Goal: Transaction & Acquisition: Book appointment/travel/reservation

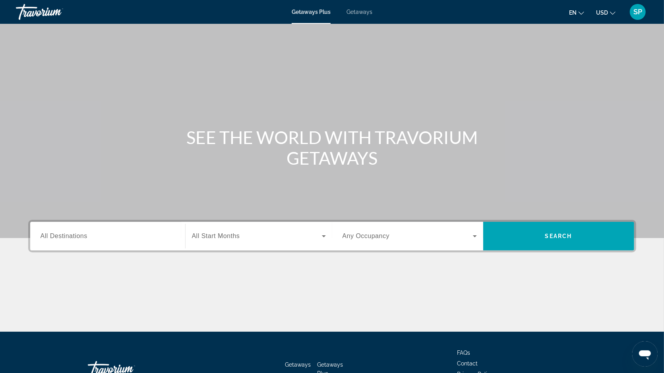
click at [343, 18] on div "Getaways Plus Getaways en English Español Français Italiano Português русский U…" at bounding box center [332, 12] width 664 height 21
click at [355, 16] on div "Getaways Plus Getaways en English Español Français Italiano Português русский U…" at bounding box center [332, 12] width 664 height 21
click at [356, 11] on span "Getaways" at bounding box center [359, 12] width 26 height 6
click at [43, 240] on span "All Destinations" at bounding box center [64, 236] width 47 height 7
click at [43, 240] on input "Destination All Destinations" at bounding box center [108, 237] width 134 height 10
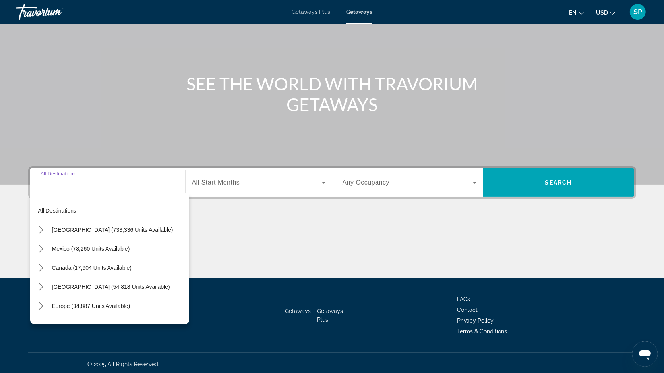
scroll to position [56, 0]
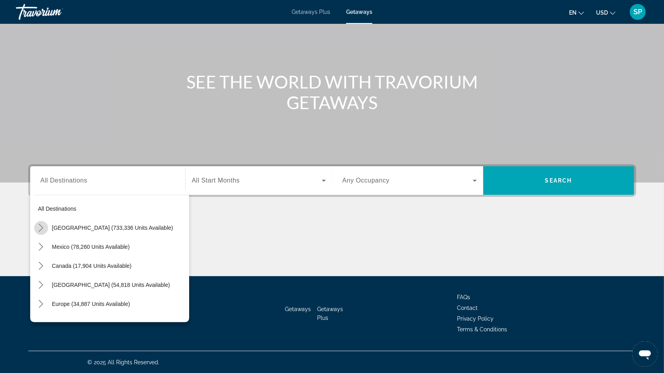
click at [41, 235] on span "Toggle United States (733,336 units available) submenu" at bounding box center [40, 228] width 19 height 19
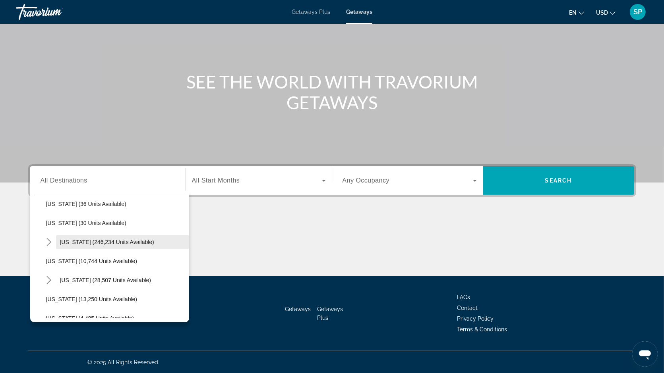
scroll to position [121, 0]
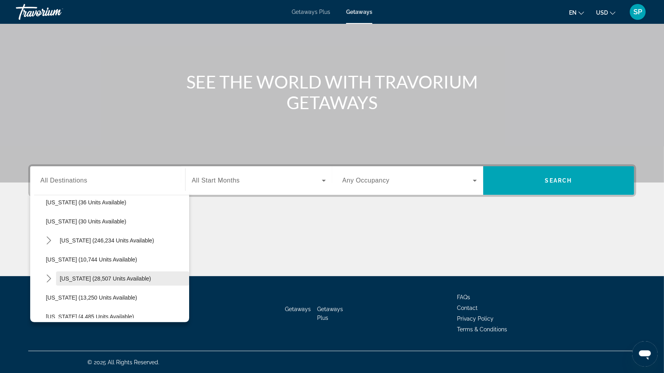
click at [73, 276] on span "[US_STATE] (28,507 units available)" at bounding box center [105, 279] width 91 height 6
type input "**********"
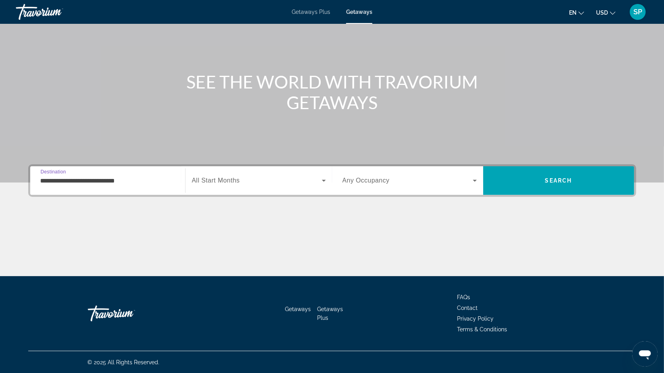
click at [224, 176] on span "Search widget" at bounding box center [257, 181] width 130 height 10
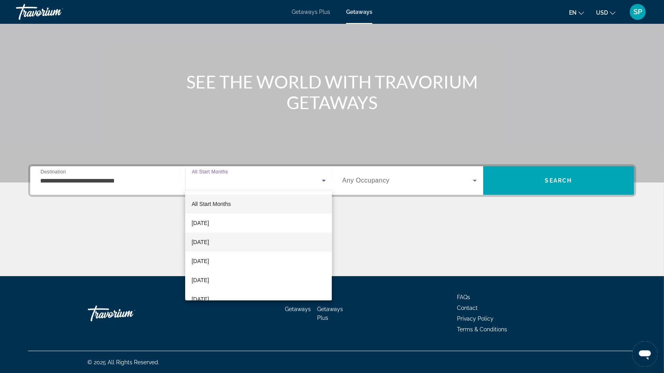
click at [201, 244] on span "[DATE]" at bounding box center [200, 243] width 17 height 10
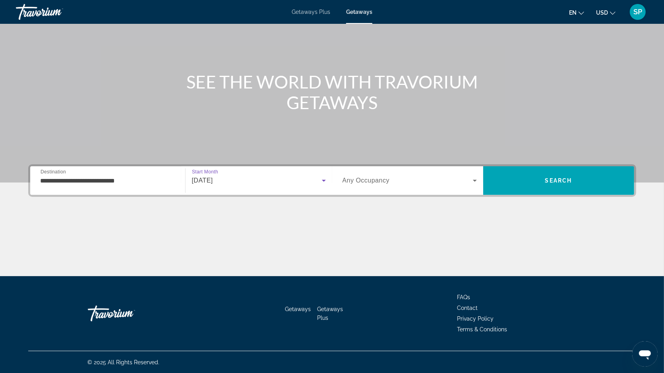
click at [476, 180] on icon "Search widget" at bounding box center [475, 181] width 10 height 10
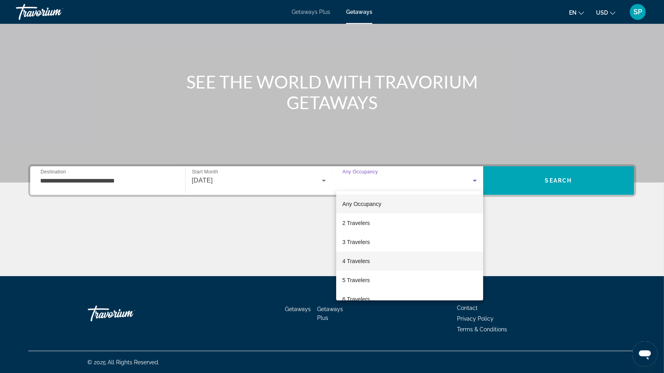
click at [394, 256] on mat-option "4 Travelers" at bounding box center [409, 261] width 147 height 19
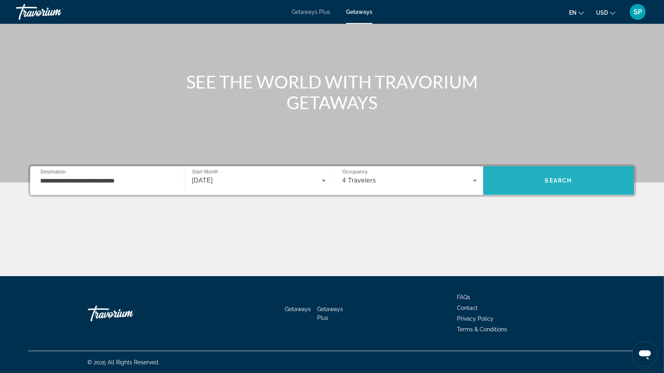
click at [565, 178] on span "Search" at bounding box center [558, 181] width 27 height 6
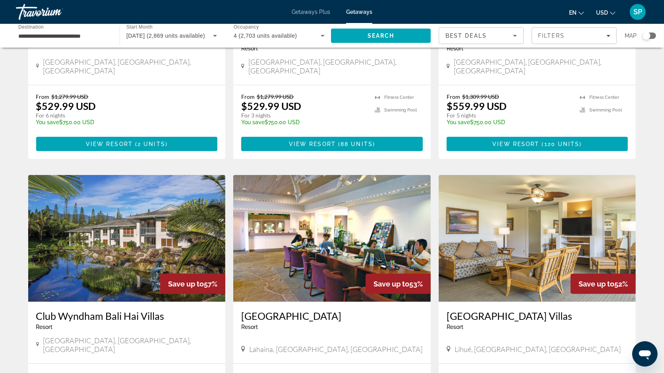
scroll to position [813, 0]
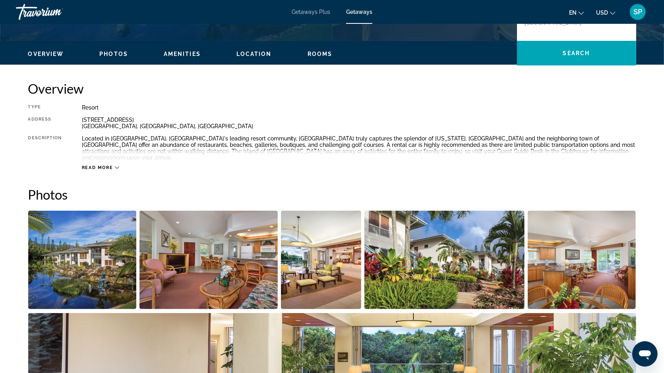
scroll to position [213, 0]
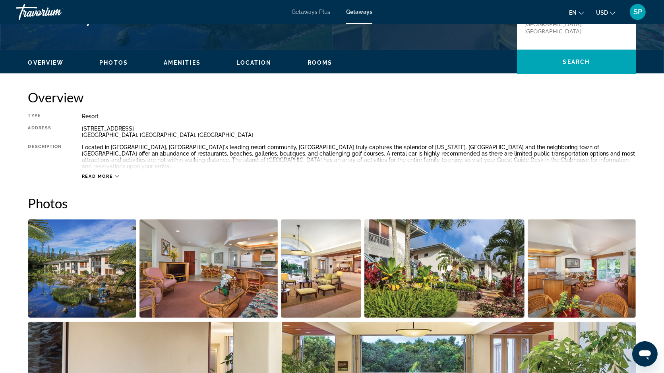
click at [90, 174] on span "Read more" at bounding box center [97, 176] width 31 height 5
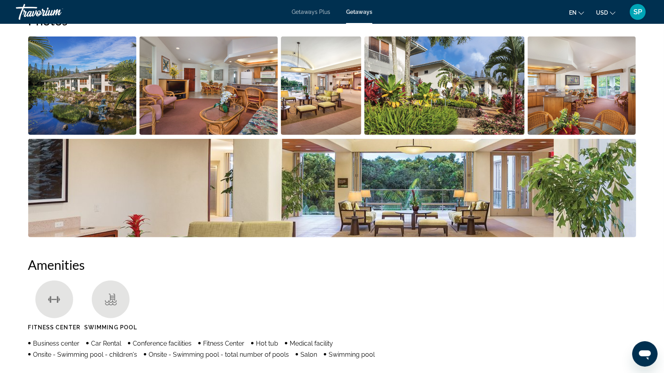
scroll to position [344, 0]
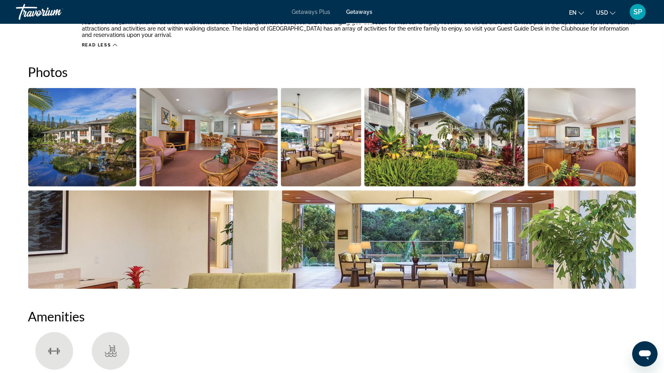
click at [451, 146] on img "Open full-screen image slider" at bounding box center [444, 137] width 160 height 99
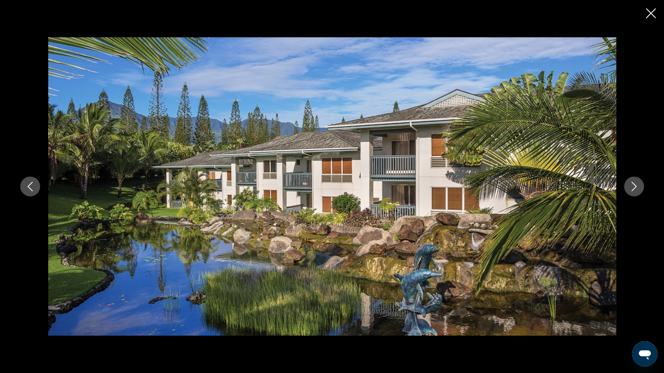
click at [629, 190] on icon "Next image" at bounding box center [634, 187] width 10 height 10
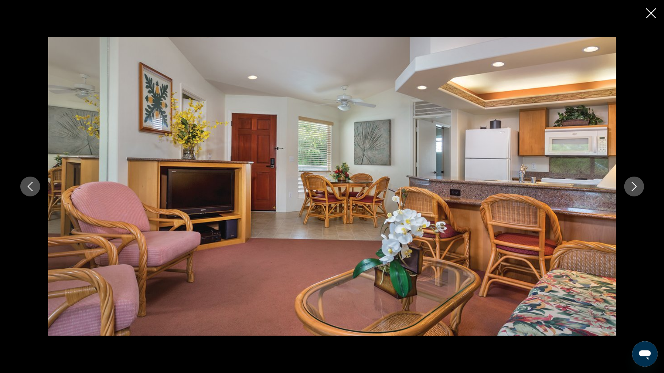
click at [634, 190] on icon "Next image" at bounding box center [634, 187] width 10 height 10
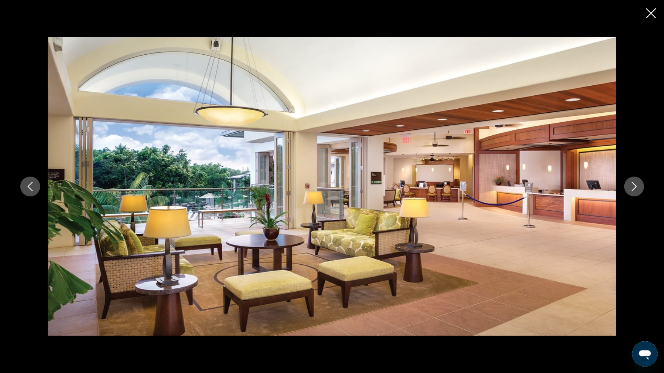
click at [634, 190] on icon "Next image" at bounding box center [634, 187] width 10 height 10
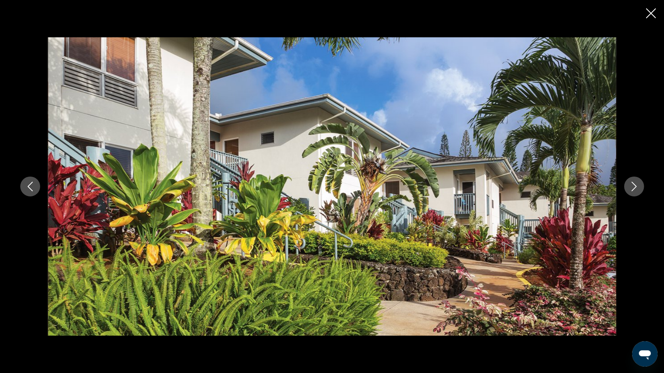
click at [634, 190] on icon "Next image" at bounding box center [634, 187] width 10 height 10
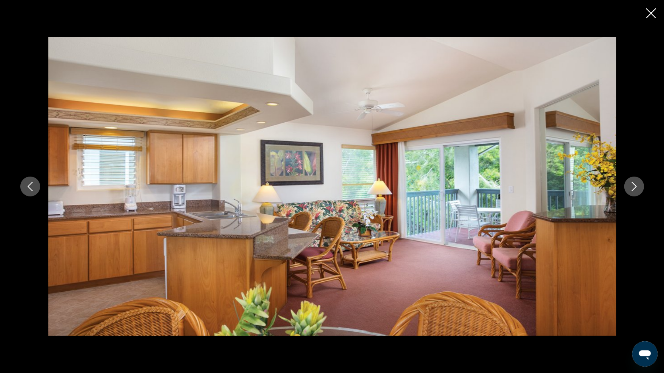
click at [651, 14] on icon "Close slideshow" at bounding box center [651, 13] width 10 height 10
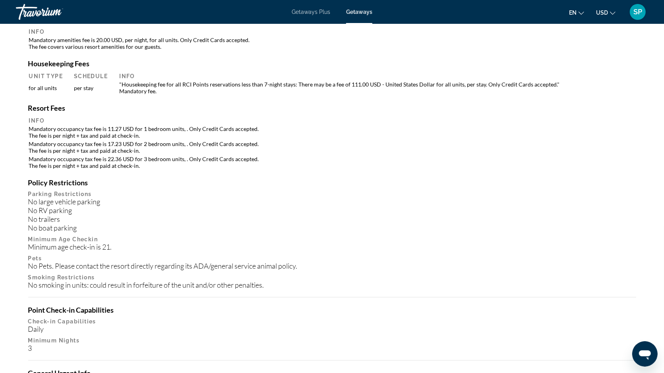
scroll to position [1021, 0]
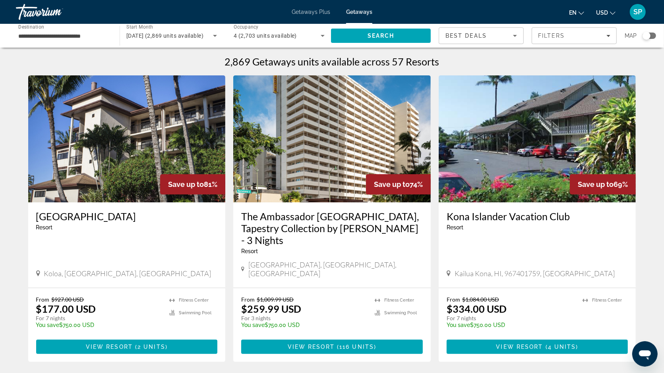
click at [139, 172] on img "Main content" at bounding box center [126, 138] width 197 height 127
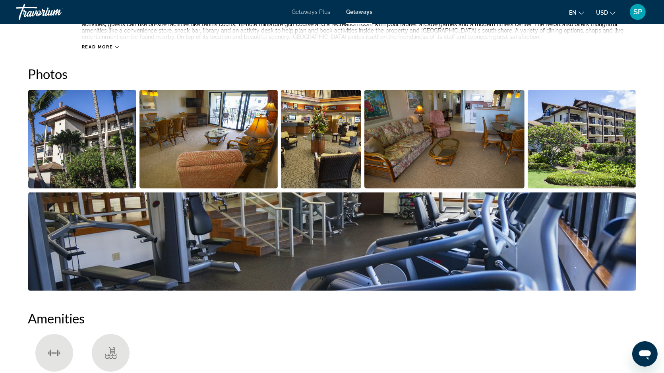
scroll to position [340, 0]
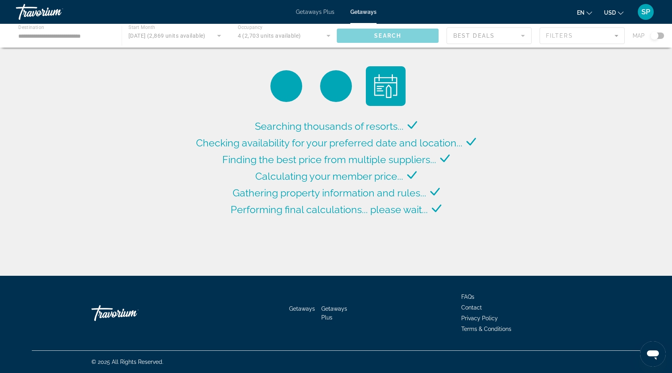
click at [318, 12] on span "Getaways Plus" at bounding box center [315, 12] width 39 height 6
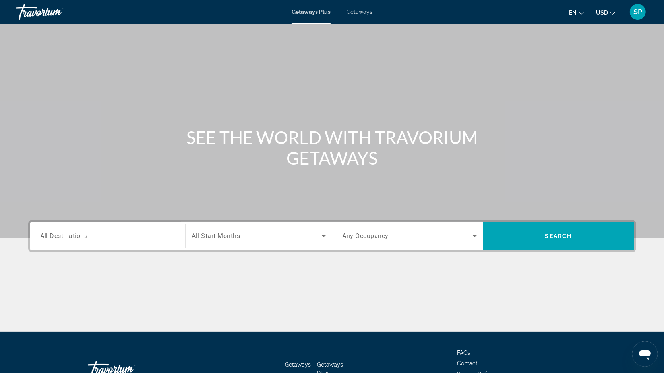
click at [76, 236] on span "All Destinations" at bounding box center [64, 236] width 47 height 8
click at [76, 236] on input "Destination All Destinations" at bounding box center [108, 237] width 134 height 10
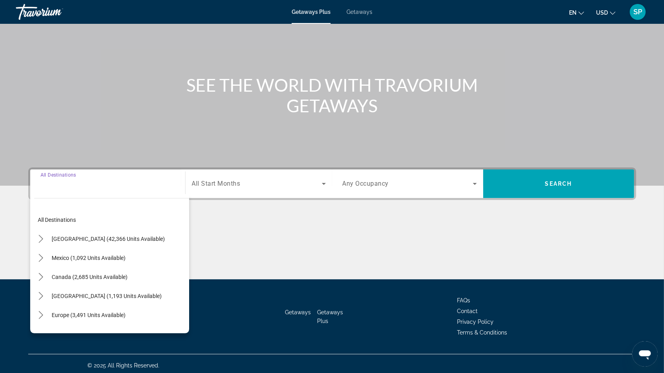
scroll to position [56, 0]
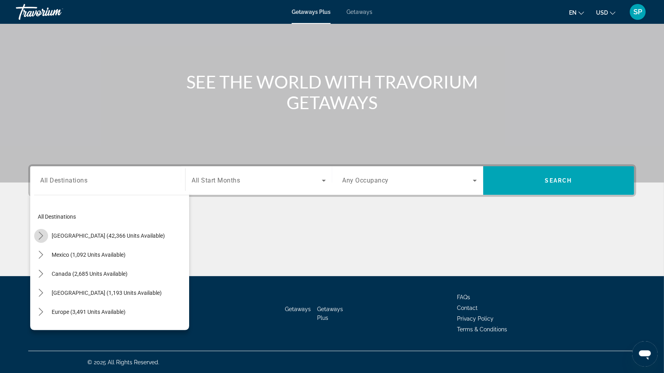
click at [41, 234] on icon "Toggle United States (42,366 units available) submenu" at bounding box center [41, 236] width 4 height 8
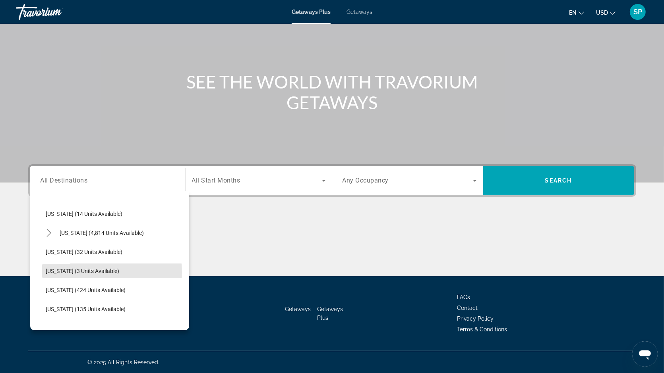
click at [75, 273] on span "Hawaii (3 units available)" at bounding box center [83, 271] width 74 height 6
type input "**********"
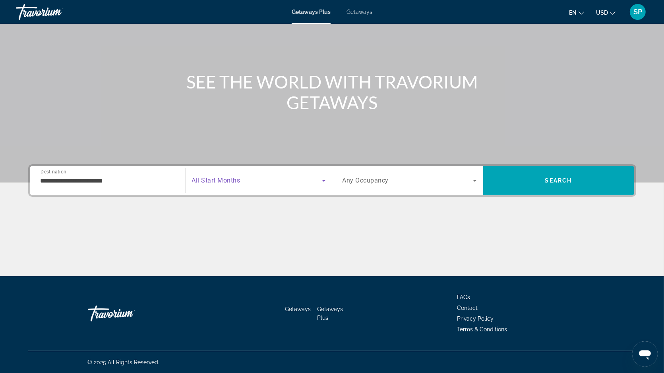
click at [278, 183] on span "Search widget" at bounding box center [257, 181] width 130 height 10
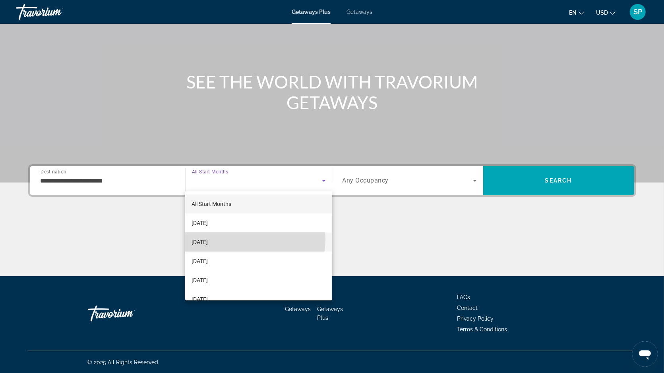
click at [239, 239] on mat-option "[DATE]" at bounding box center [258, 242] width 147 height 19
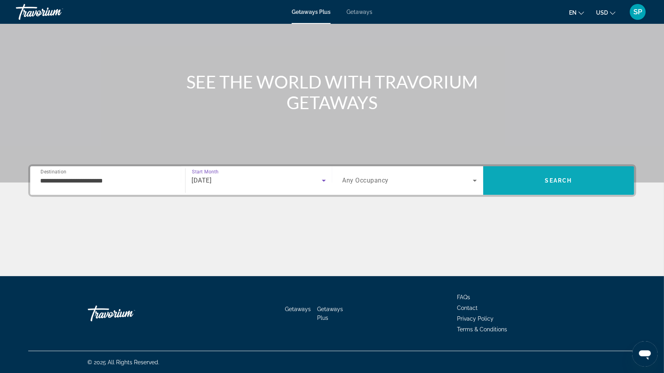
click at [558, 179] on span "Search" at bounding box center [558, 181] width 27 height 6
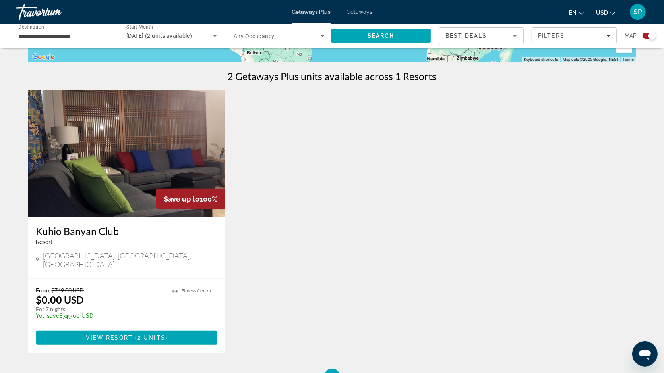
scroll to position [233, 0]
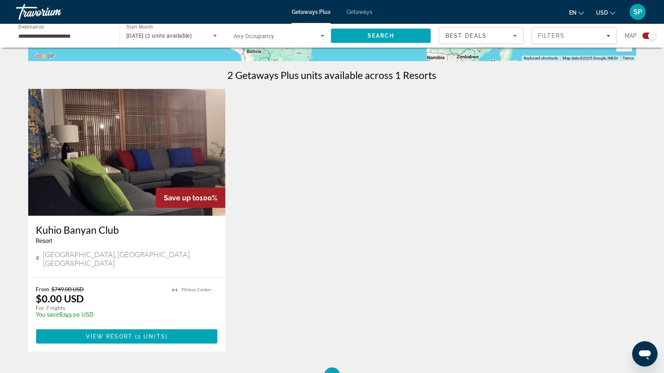
click at [143, 178] on img "Main content" at bounding box center [126, 152] width 197 height 127
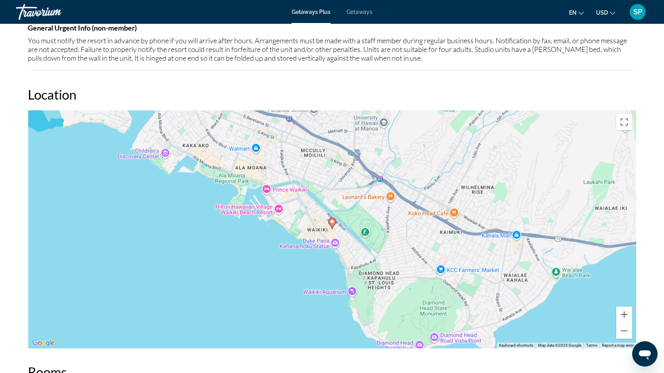
scroll to position [911, 0]
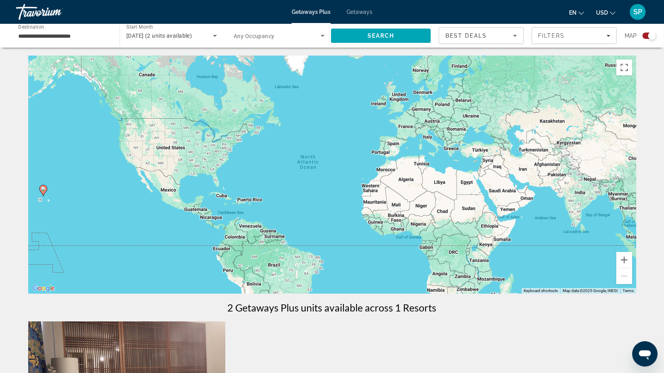
click at [363, 12] on span "Getaways" at bounding box center [359, 12] width 26 height 6
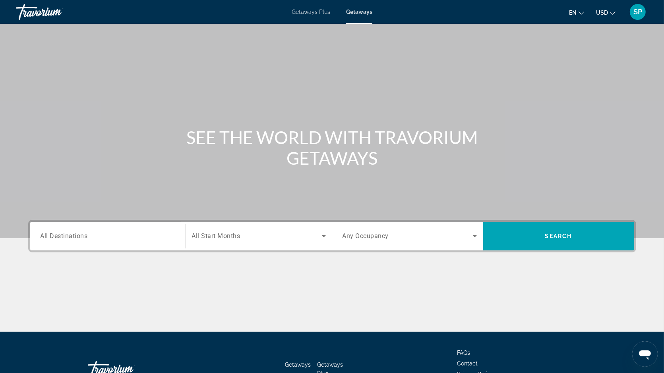
click at [74, 228] on div "Search widget" at bounding box center [108, 236] width 134 height 23
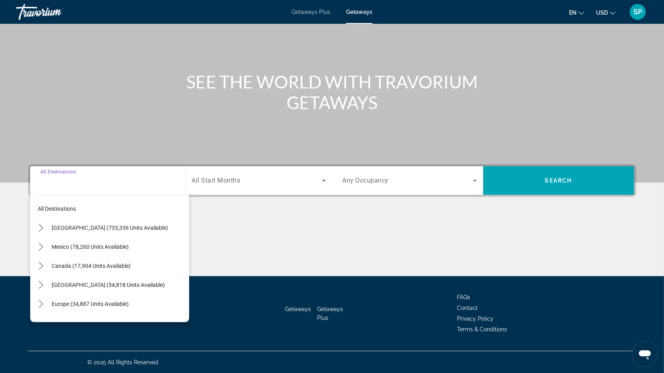
scroll to position [56, 0]
click at [38, 226] on icon "Toggle United States (733,336 units available) submenu" at bounding box center [41, 228] width 8 height 8
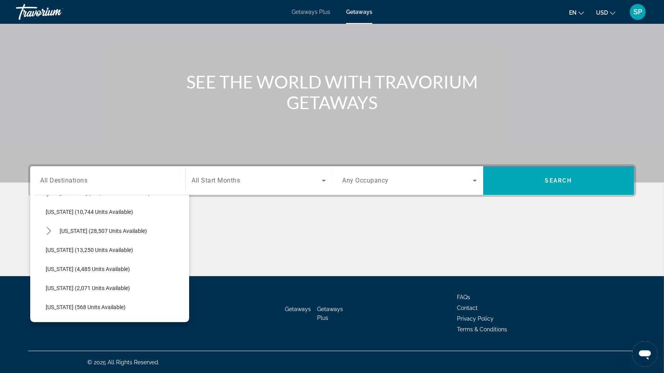
scroll to position [164, 0]
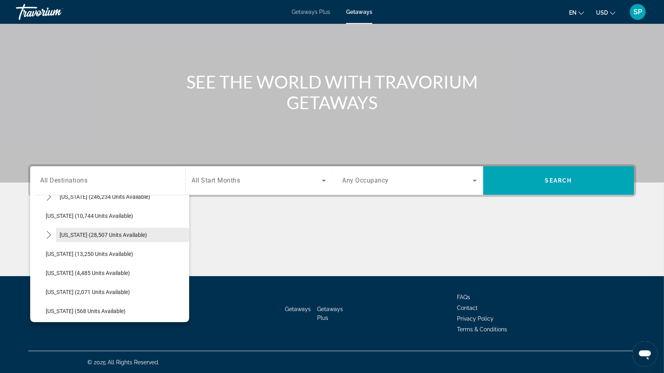
click at [82, 232] on span "[US_STATE] (28,507 units available)" at bounding box center [103, 235] width 87 height 6
type input "**********"
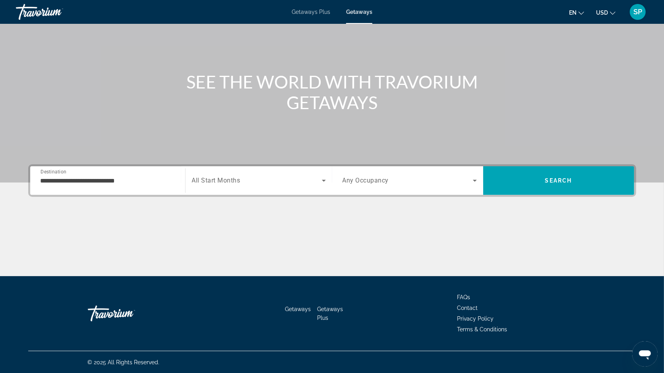
click at [224, 174] on div "Search widget" at bounding box center [259, 181] width 134 height 22
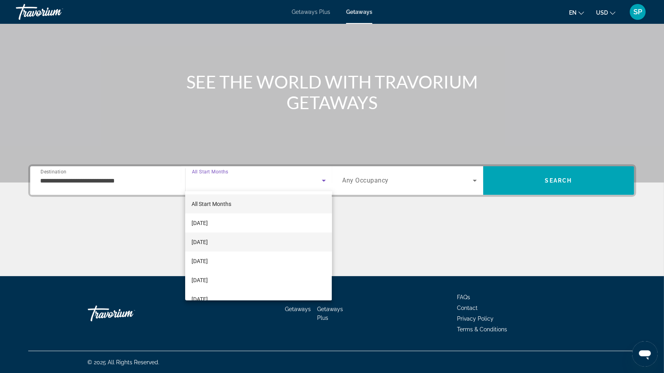
click at [208, 239] on span "[DATE]" at bounding box center [200, 243] width 16 height 10
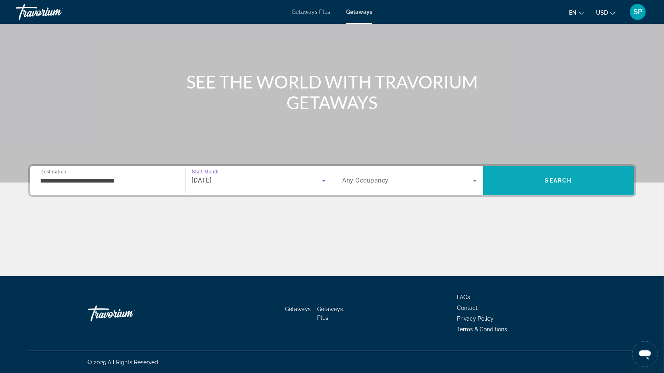
click at [502, 182] on span "Search" at bounding box center [558, 180] width 151 height 19
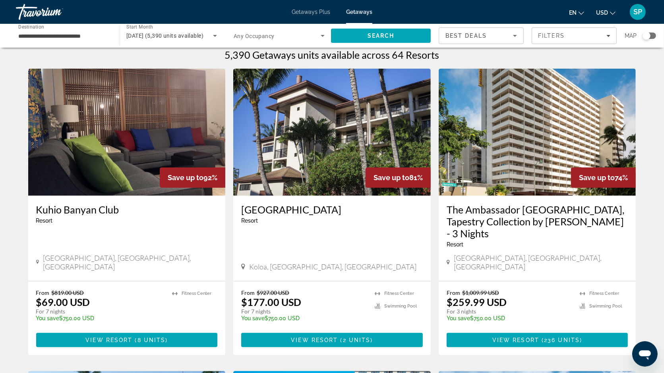
scroll to position [7, 0]
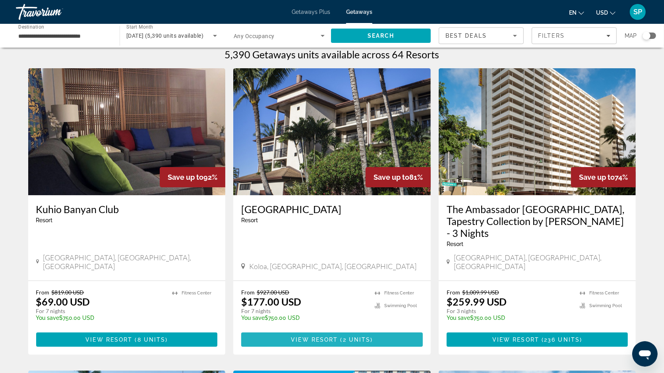
click at [295, 331] on span "Main content" at bounding box center [332, 340] width 182 height 19
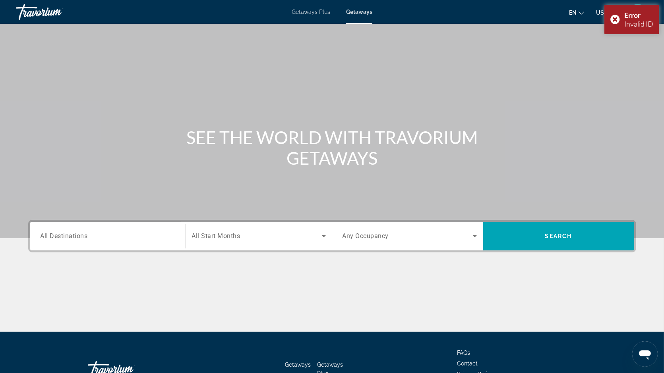
scroll to position [56, 0]
click at [361, 14] on span "Getaways" at bounding box center [359, 12] width 26 height 6
click at [66, 237] on span "All Destinations" at bounding box center [64, 236] width 47 height 7
click at [66, 237] on input "Destination All Destinations" at bounding box center [108, 237] width 134 height 10
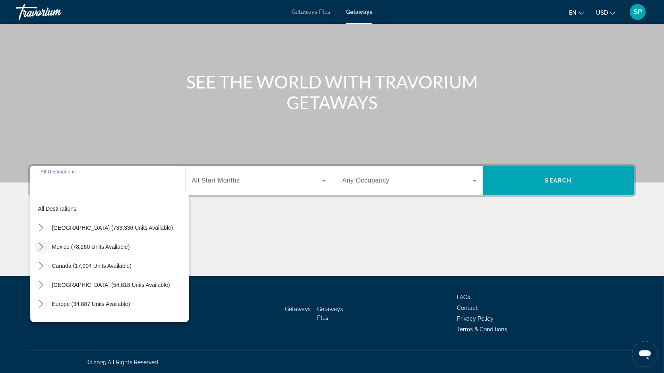
scroll to position [56, 0]
click at [41, 227] on icon "Toggle United States (733,336 units available) submenu" at bounding box center [41, 228] width 8 height 8
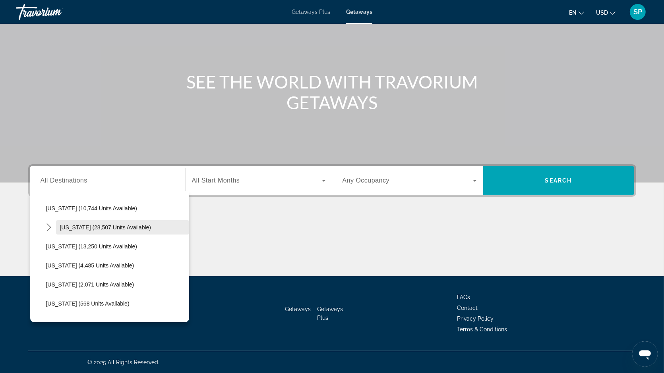
click at [81, 226] on span "[US_STATE] (28,507 units available)" at bounding box center [105, 227] width 91 height 6
type input "**********"
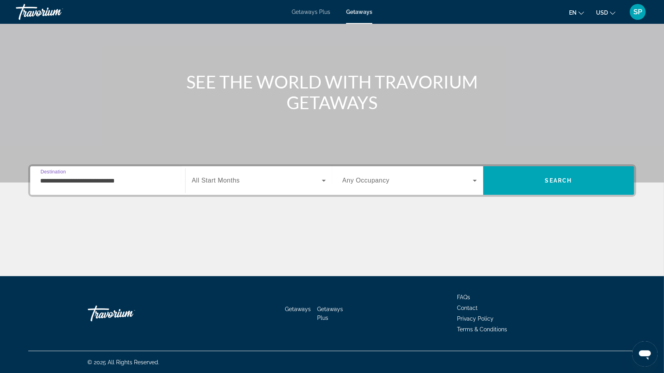
click at [234, 176] on span "Search widget" at bounding box center [257, 181] width 130 height 10
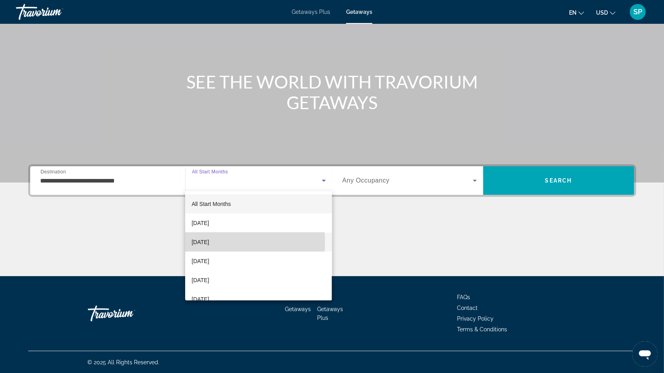
click at [209, 242] on span "[DATE]" at bounding box center [200, 243] width 17 height 10
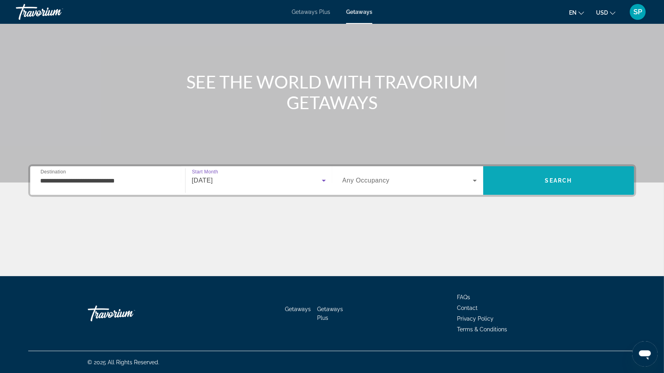
click at [521, 180] on span "Search" at bounding box center [558, 180] width 151 height 19
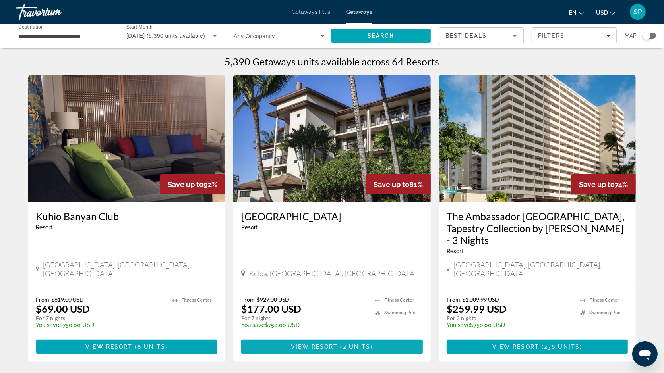
click at [300, 344] on span "View Resort" at bounding box center [314, 347] width 47 height 6
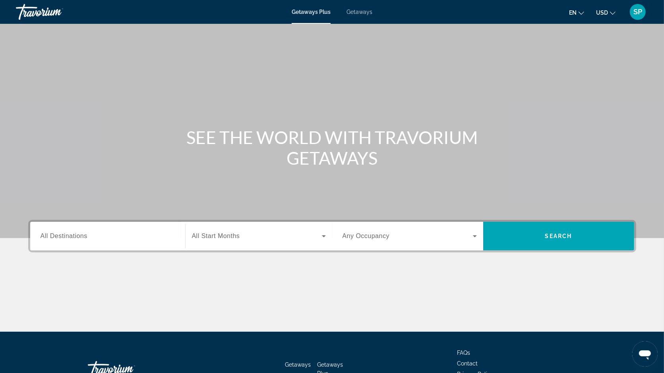
click at [364, 9] on span "Getaways" at bounding box center [359, 12] width 26 height 6
click at [96, 232] on input "Destination All Destinations" at bounding box center [108, 237] width 134 height 10
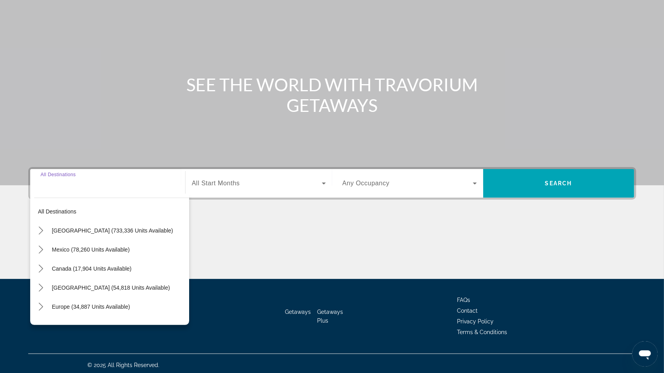
scroll to position [56, 0]
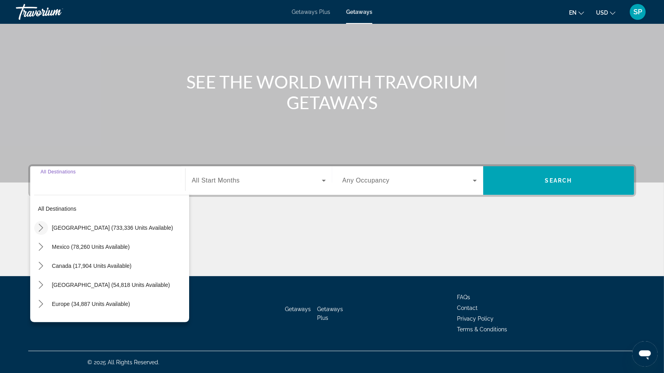
click at [41, 221] on mat-icon "Toggle United States (733,336 units available) submenu" at bounding box center [41, 228] width 14 height 14
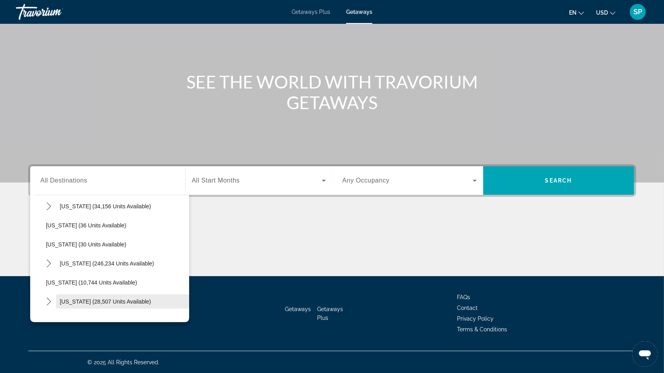
click at [65, 299] on span "[US_STATE] (28,507 units available)" at bounding box center [105, 302] width 91 height 6
type input "**********"
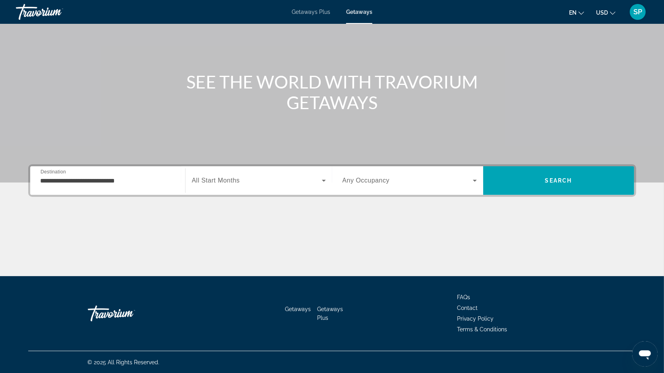
click at [218, 182] on span "All Start Months" at bounding box center [216, 180] width 48 height 7
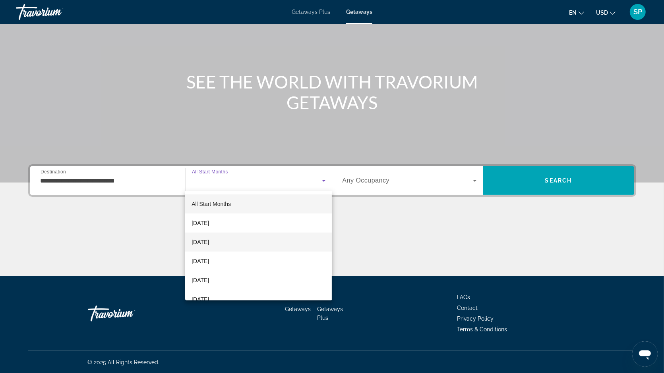
click at [209, 244] on span "[DATE]" at bounding box center [200, 243] width 17 height 10
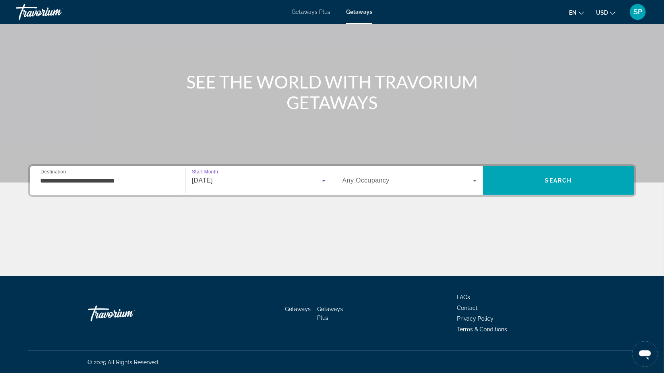
click at [536, 161] on div "Main content" at bounding box center [332, 63] width 664 height 238
click at [532, 174] on span "Search" at bounding box center [558, 180] width 151 height 19
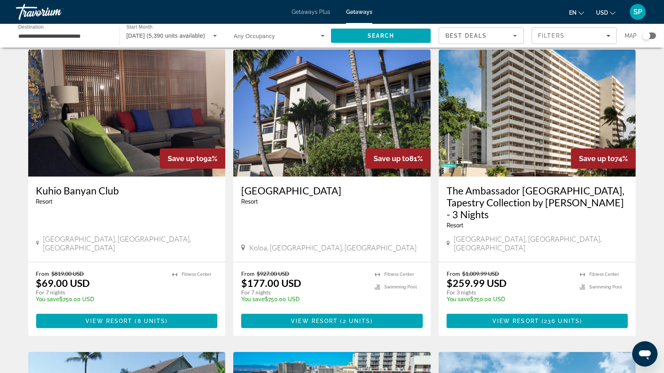
scroll to position [38, 0]
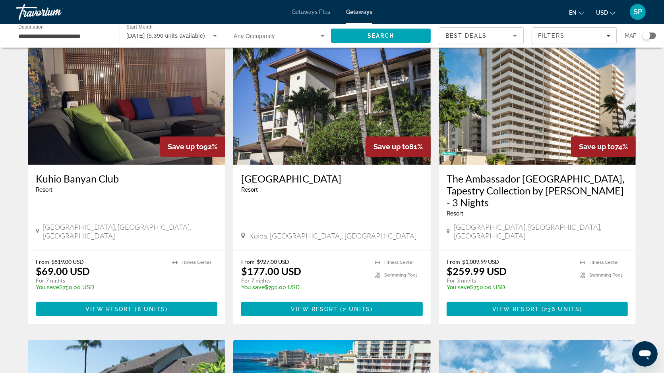
click at [319, 123] on img "Main content" at bounding box center [331, 101] width 197 height 127
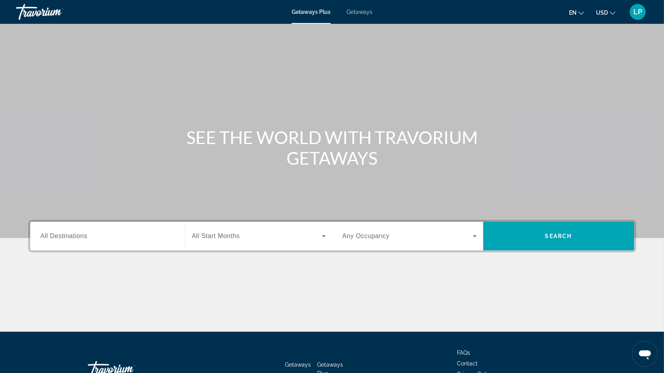
click at [372, 9] on div "Getaways Plus Getaways en English Español Français Italiano Português русский U…" at bounding box center [332, 12] width 664 height 21
click at [364, 10] on span "Getaways" at bounding box center [359, 12] width 26 height 6
click at [78, 233] on span "All Destinations" at bounding box center [64, 236] width 47 height 7
click at [78, 232] on input "Destination All Destinations" at bounding box center [108, 237] width 134 height 10
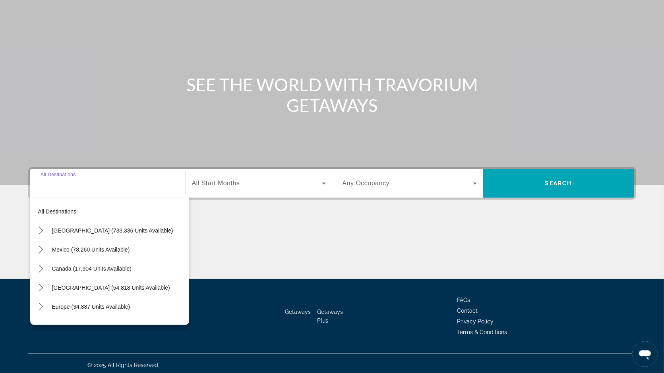
scroll to position [56, 0]
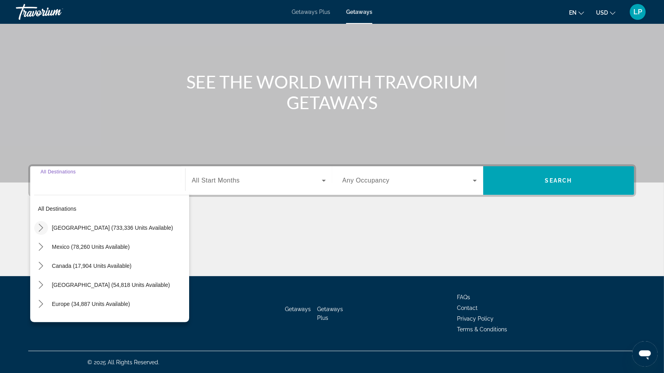
click at [44, 225] on icon "Toggle United States (733,336 units available) submenu" at bounding box center [41, 228] width 8 height 8
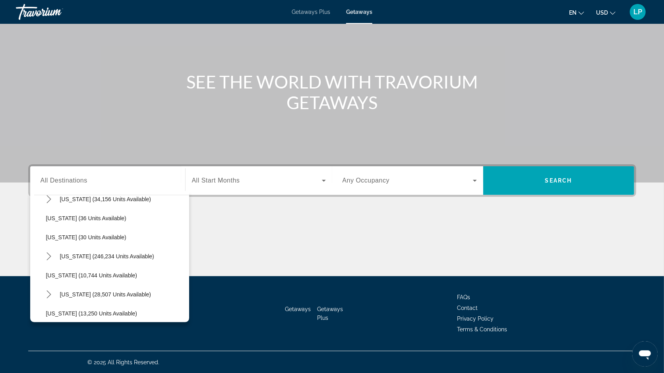
scroll to position [118, 0]
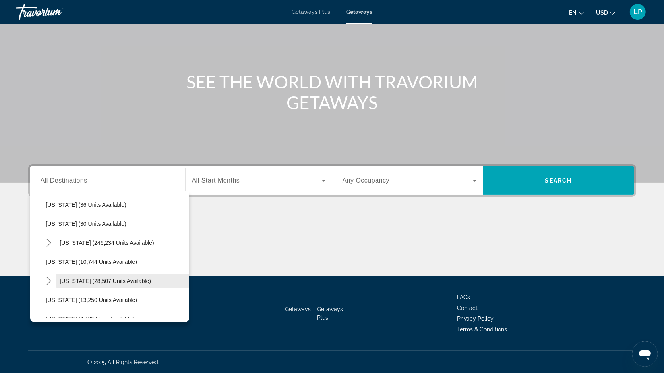
click at [77, 279] on span "[US_STATE] (28,507 units available)" at bounding box center [105, 281] width 91 height 6
type input "**********"
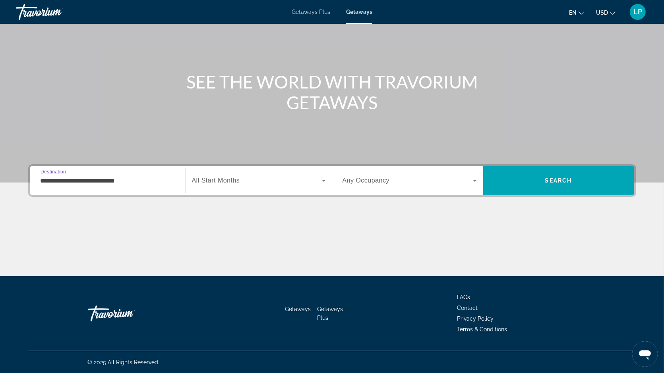
click at [239, 185] on span "Search widget" at bounding box center [257, 181] width 130 height 10
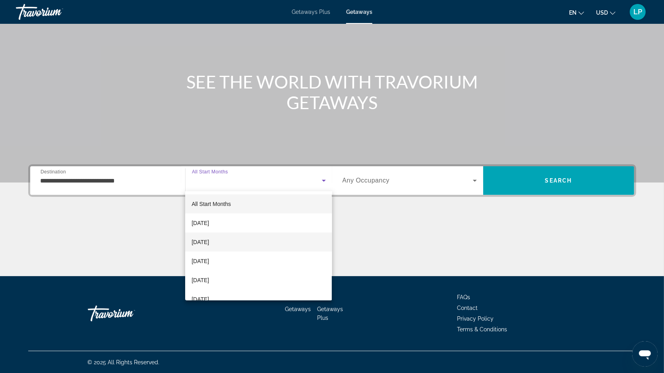
click at [209, 241] on span "[DATE]" at bounding box center [200, 243] width 17 height 10
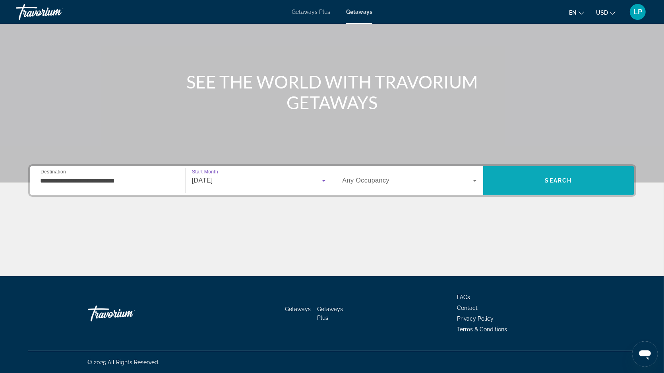
click at [515, 172] on span "Search" at bounding box center [558, 180] width 151 height 19
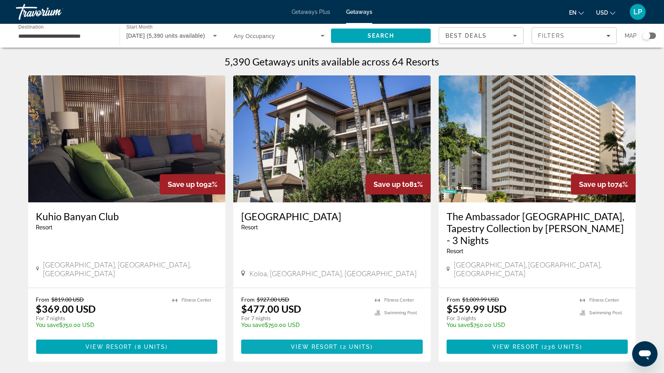
click at [310, 344] on span "View Resort" at bounding box center [314, 347] width 47 height 6
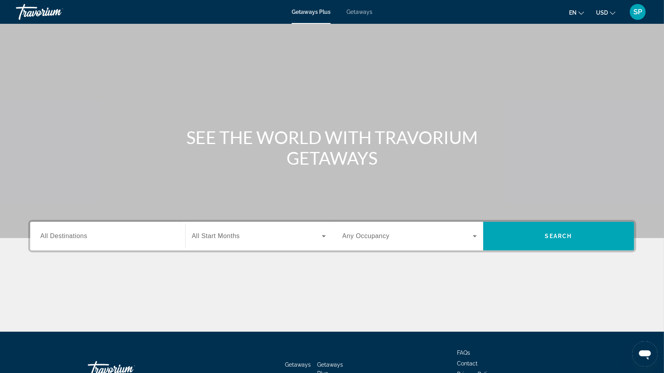
click at [357, 14] on span "Getaways" at bounding box center [359, 12] width 26 height 6
click at [63, 235] on span "All Destinations" at bounding box center [64, 236] width 47 height 7
click at [63, 235] on input "Destination All Destinations" at bounding box center [108, 237] width 134 height 10
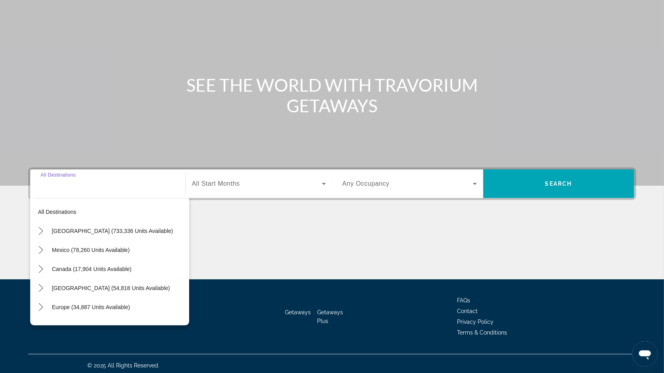
scroll to position [56, 0]
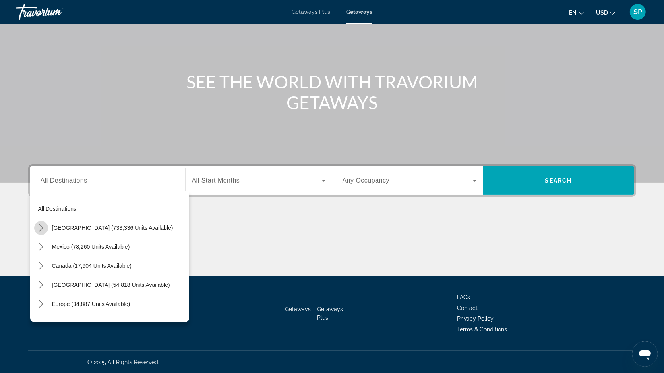
click at [41, 225] on icon "Toggle United States (733,336 units available) submenu" at bounding box center [41, 228] width 8 height 8
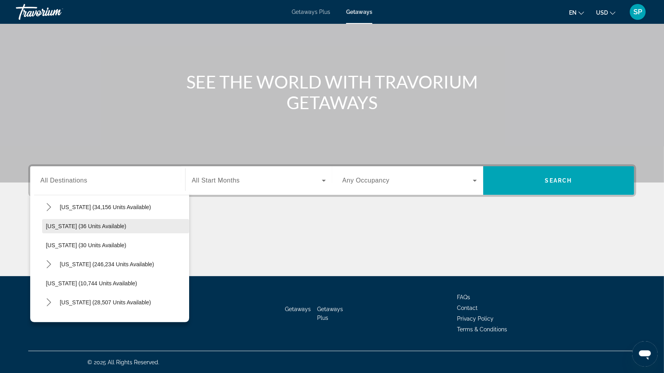
scroll to position [104, 0]
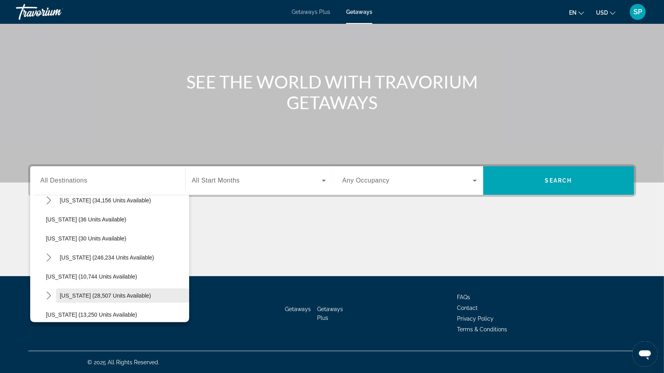
click at [67, 294] on span "[US_STATE] (28,507 units available)" at bounding box center [105, 296] width 91 height 6
type input "**********"
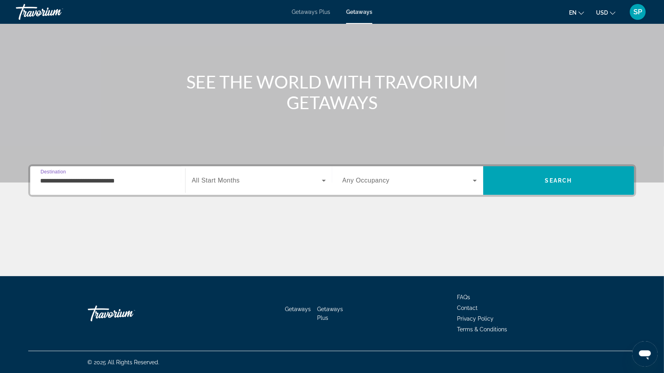
click at [232, 180] on span "All Start Months" at bounding box center [216, 180] width 48 height 7
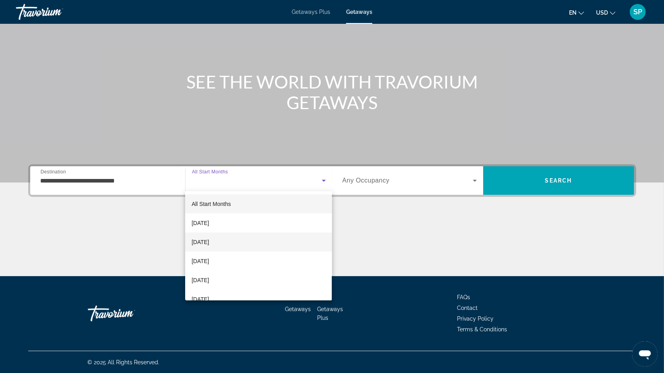
click at [209, 241] on span "[DATE]" at bounding box center [200, 243] width 17 height 10
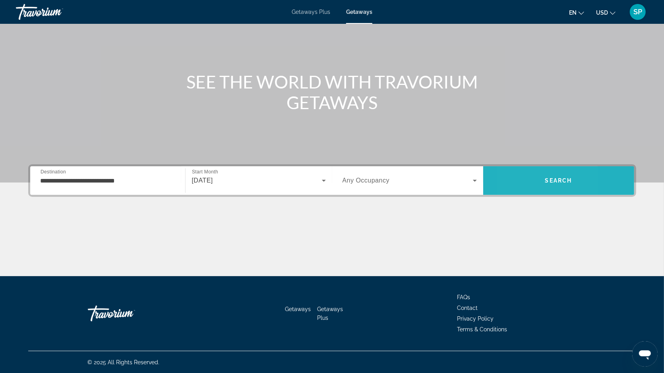
click at [516, 173] on span "Search" at bounding box center [558, 180] width 151 height 19
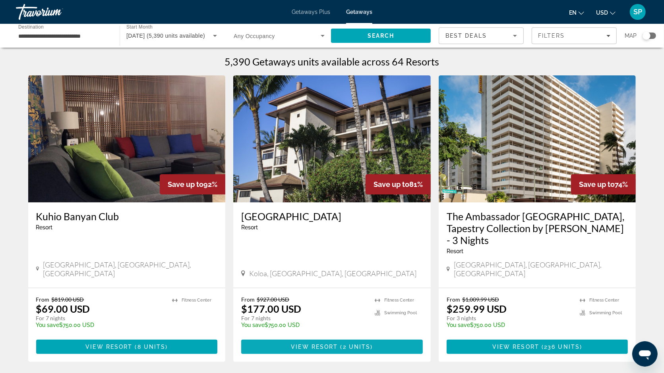
click at [282, 338] on span "Main content" at bounding box center [332, 347] width 182 height 19
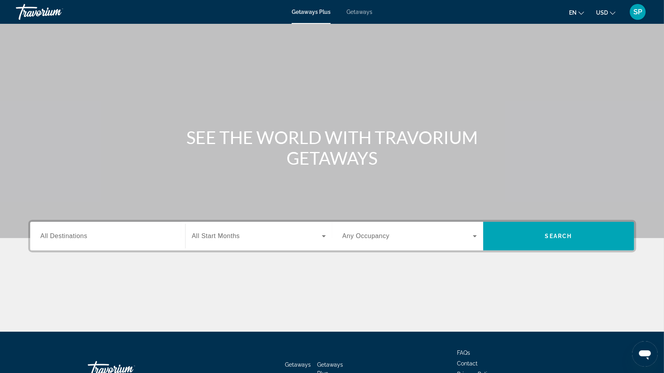
click at [362, 14] on span "Getaways" at bounding box center [359, 12] width 26 height 6
click at [88, 234] on input "Destination All Destinations" at bounding box center [108, 237] width 134 height 10
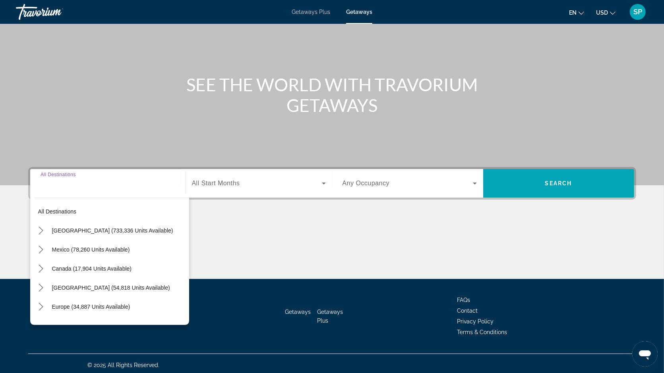
scroll to position [56, 0]
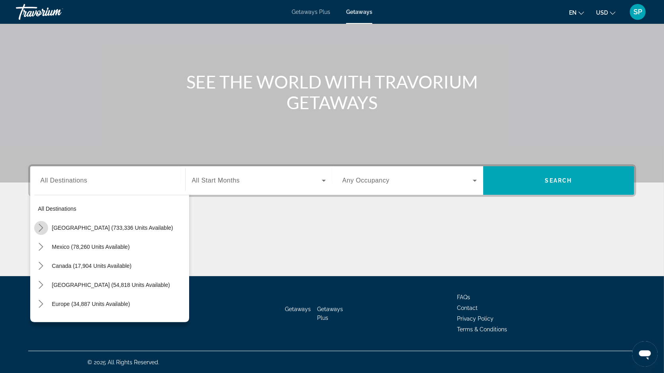
click at [39, 225] on icon "Toggle United States (733,336 units available) submenu" at bounding box center [41, 228] width 8 height 8
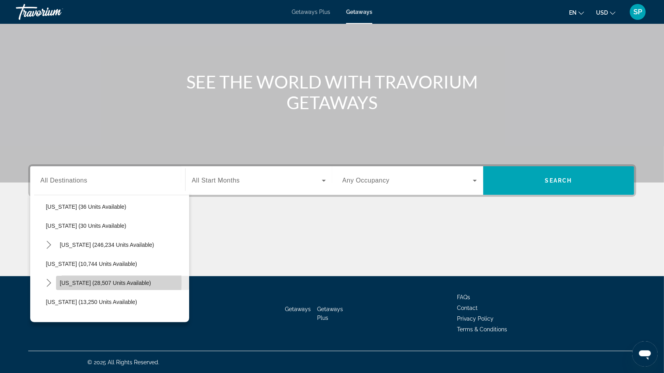
click at [71, 282] on span "[US_STATE] (28,507 units available)" at bounding box center [105, 283] width 91 height 6
type input "**********"
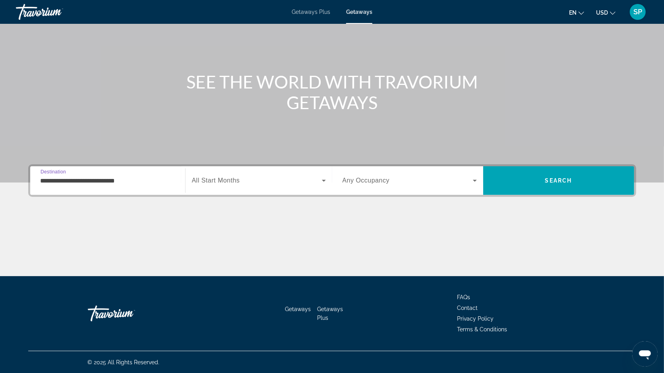
click at [273, 180] on span "Search widget" at bounding box center [257, 181] width 130 height 10
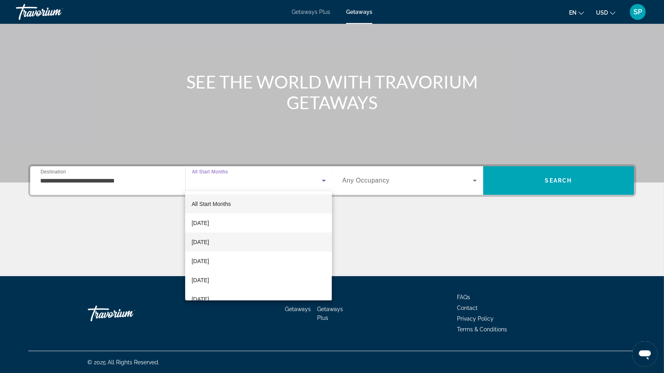
click at [242, 242] on mat-option "[DATE]" at bounding box center [258, 242] width 147 height 19
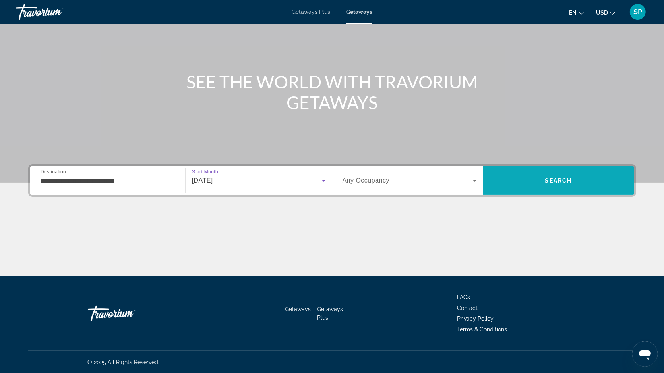
click at [532, 174] on span "Search" at bounding box center [558, 180] width 151 height 19
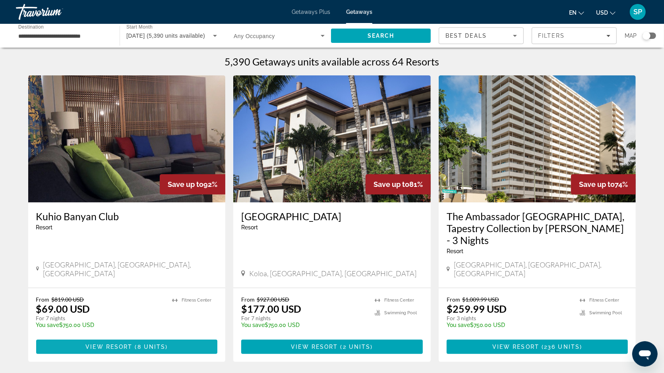
click at [151, 344] on span "8 units" at bounding box center [151, 347] width 28 height 6
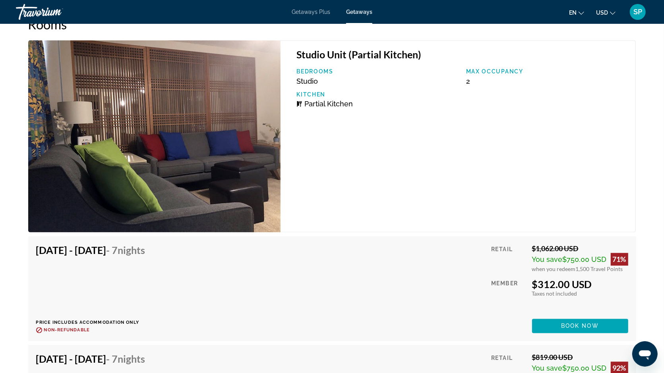
scroll to position [1333, 0]
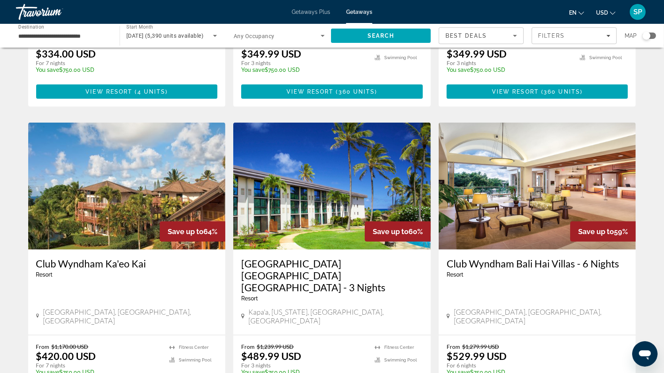
scroll to position [568, 0]
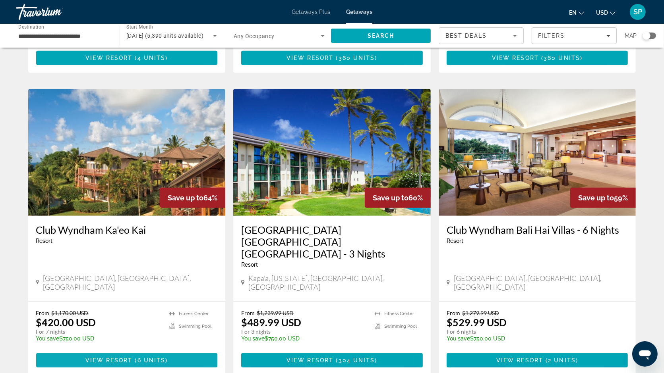
click at [134, 358] on span "Main content" at bounding box center [133, 361] width 2 height 6
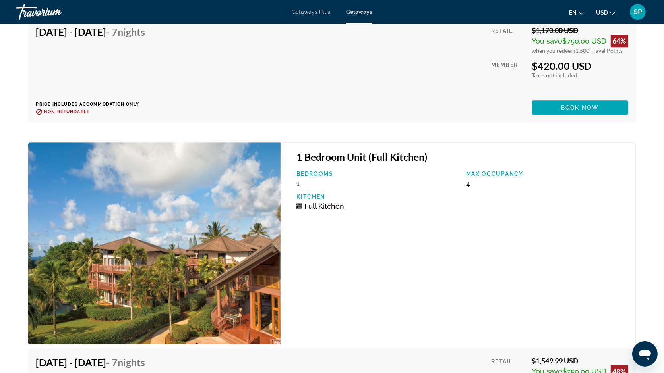
scroll to position [1939, 0]
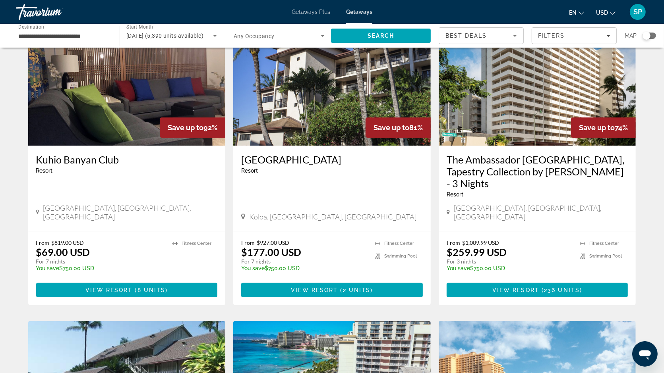
scroll to position [93, 0]
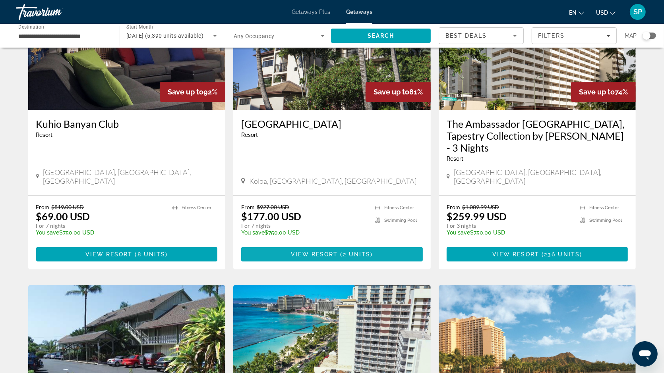
click at [304, 252] on span "View Resort" at bounding box center [314, 255] width 47 height 6
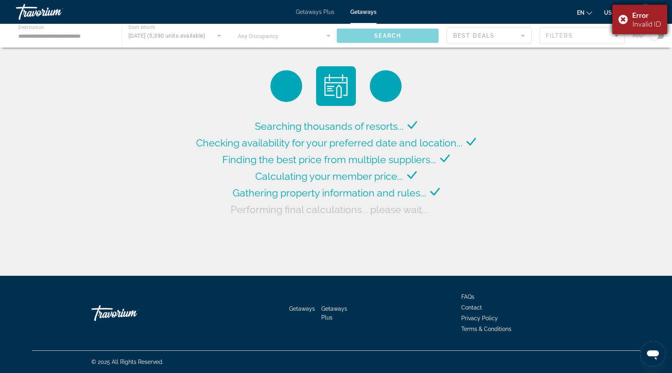
click at [621, 21] on div "Error Invalid ID" at bounding box center [639, 19] width 55 height 29
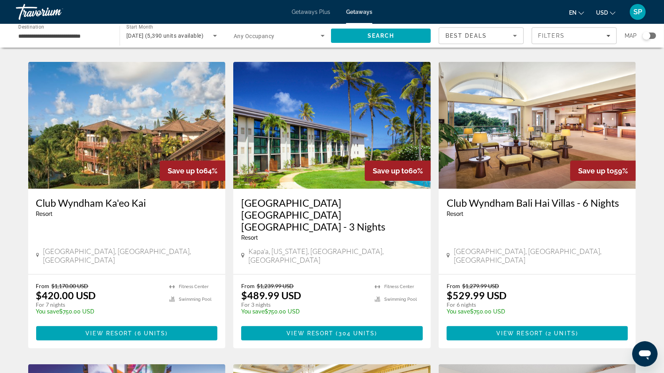
scroll to position [598, 0]
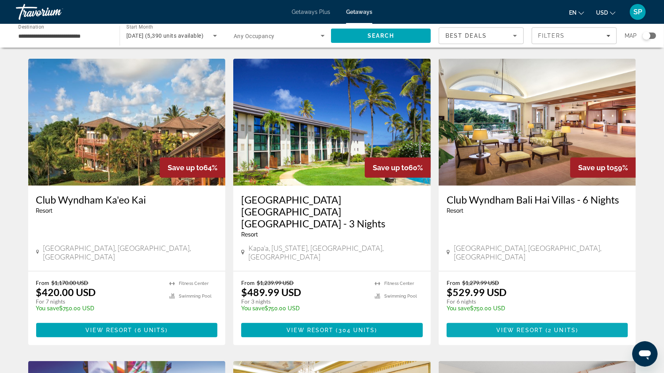
click at [502, 327] on span "View Resort" at bounding box center [519, 330] width 47 height 6
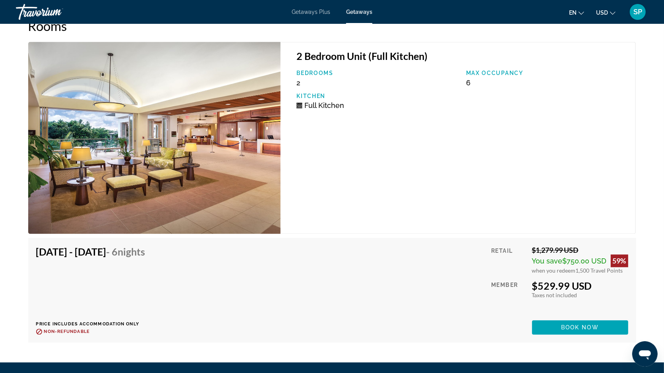
scroll to position [1365, 0]
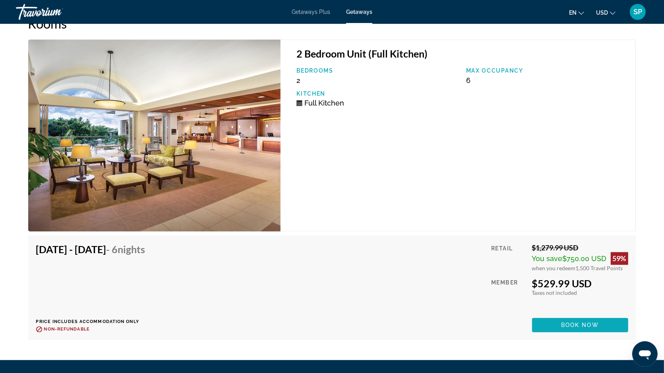
click at [547, 316] on span "Main content" at bounding box center [580, 325] width 96 height 19
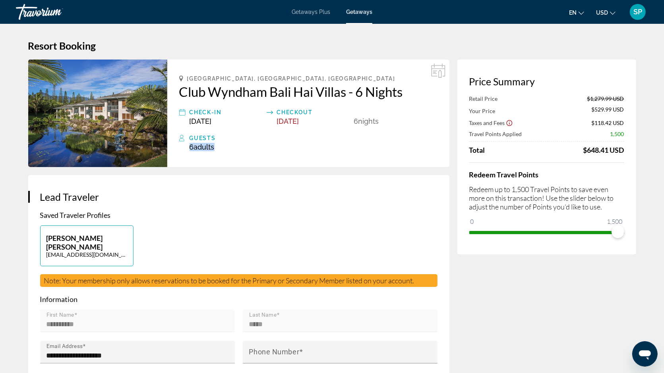
drag, startPoint x: 190, startPoint y: 148, endPoint x: 217, endPoint y: 149, distance: 27.8
click at [217, 149] on div "6 Adult Adults , Child Children" at bounding box center [314, 147] width 248 height 8
click at [223, 147] on div "6 Adult Adults , Child Children" at bounding box center [314, 147] width 248 height 8
drag, startPoint x: 180, startPoint y: 146, endPoint x: 214, endPoint y: 146, distance: 34.2
click at [214, 146] on div "Guests 6 Adult Adults , Child Children" at bounding box center [308, 143] width 258 height 18
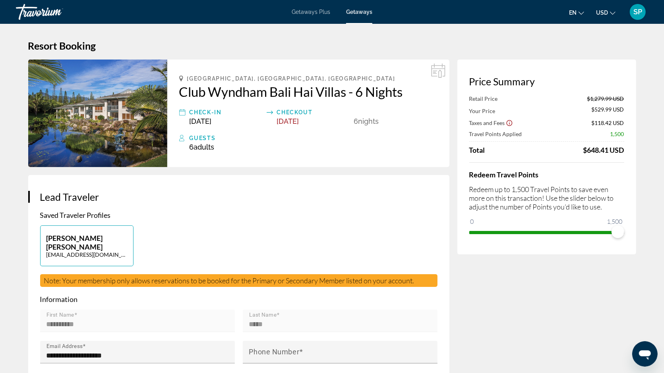
click at [227, 145] on div "6 Adult Adults , Child Children" at bounding box center [314, 147] width 248 height 8
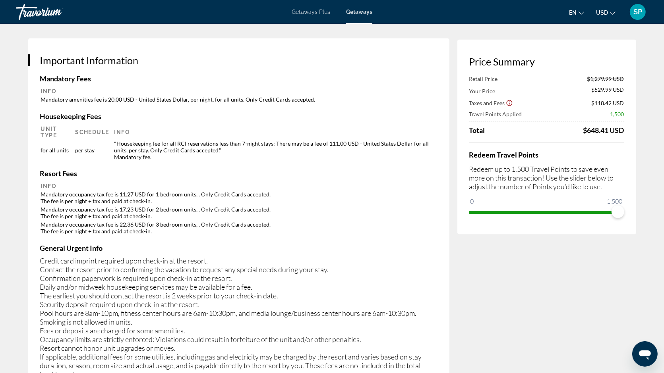
scroll to position [1167, 0]
